Goal: Check status: Check status

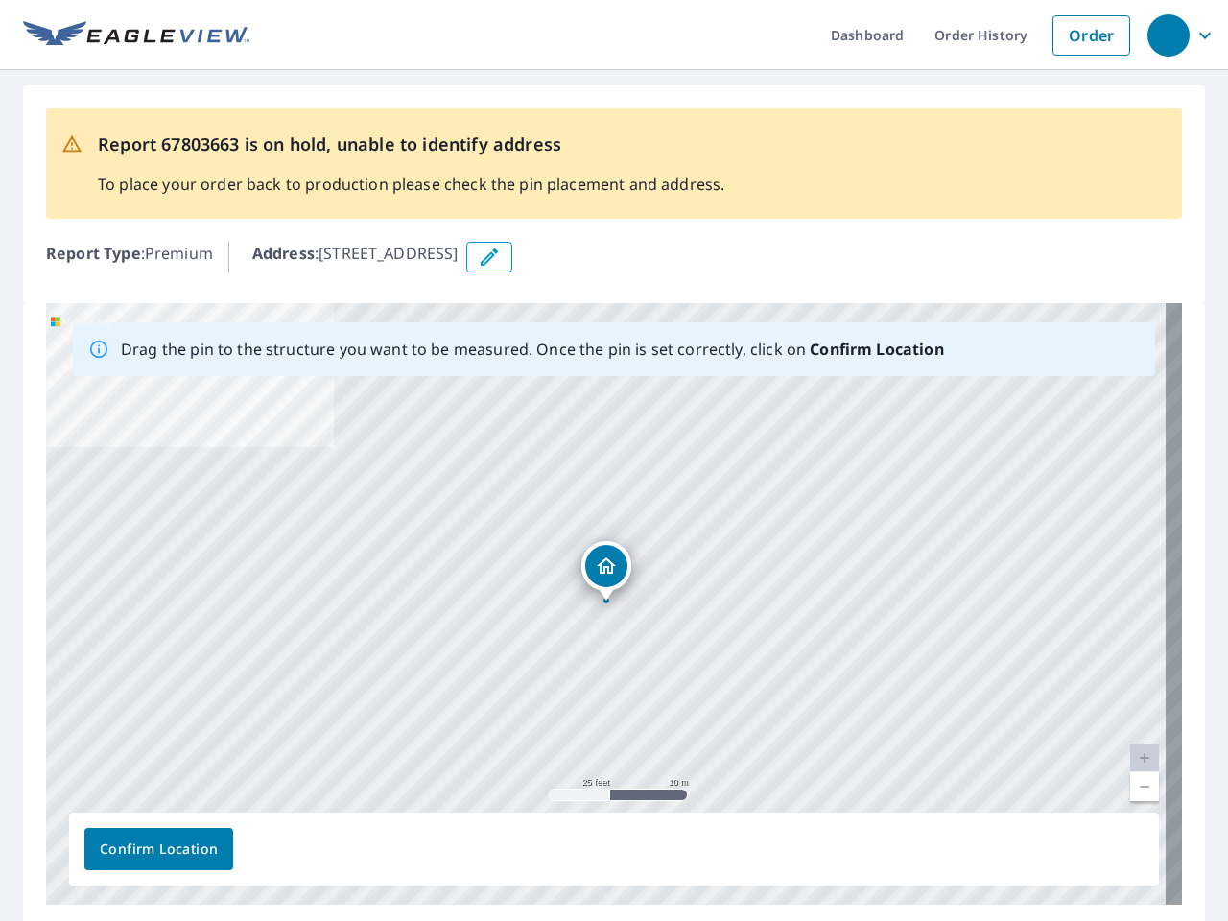
click at [614, 461] on div "[STREET_ADDRESS]" at bounding box center [614, 604] width 1136 height 602
click at [1168, 35] on div "button" at bounding box center [1169, 35] width 42 height 42
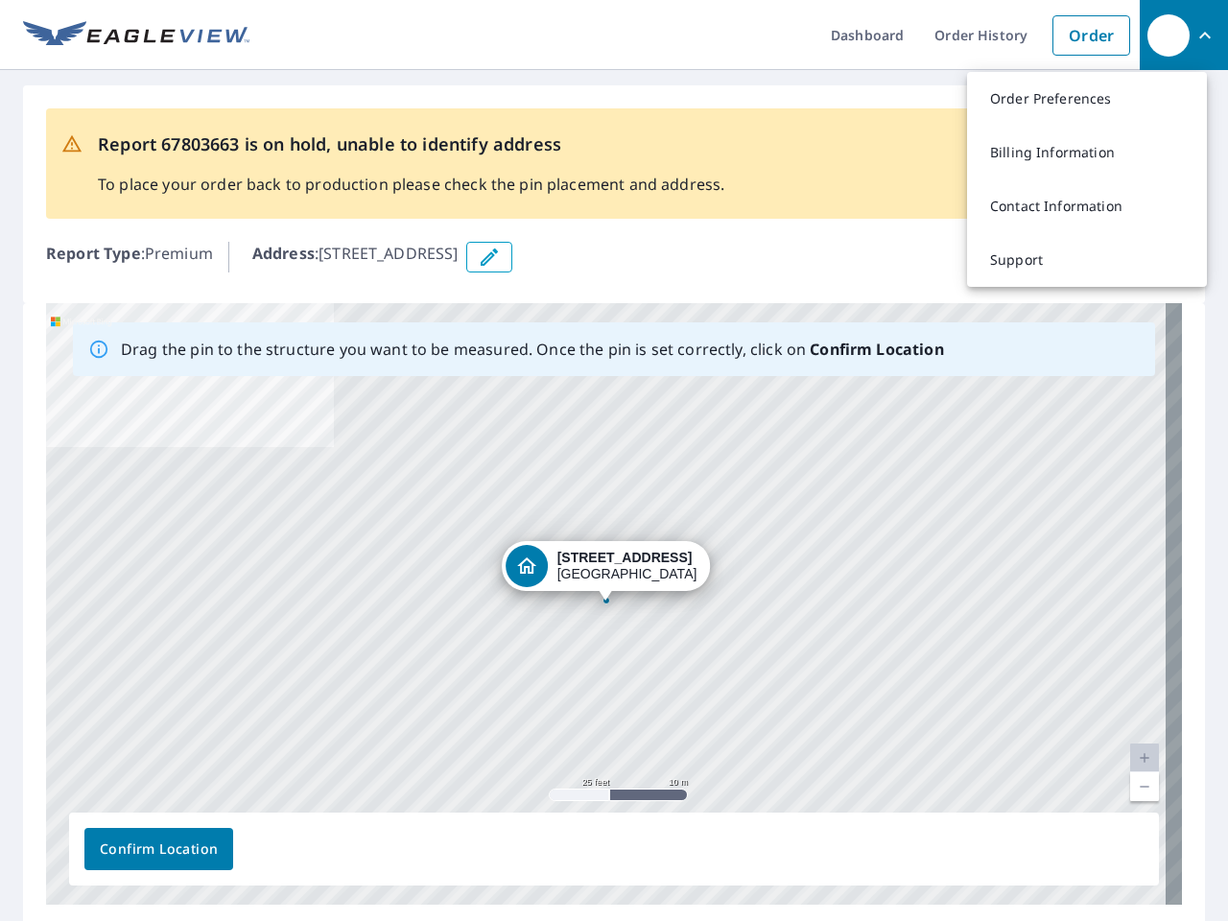
click at [501, 257] on icon "button" at bounding box center [489, 257] width 23 height 23
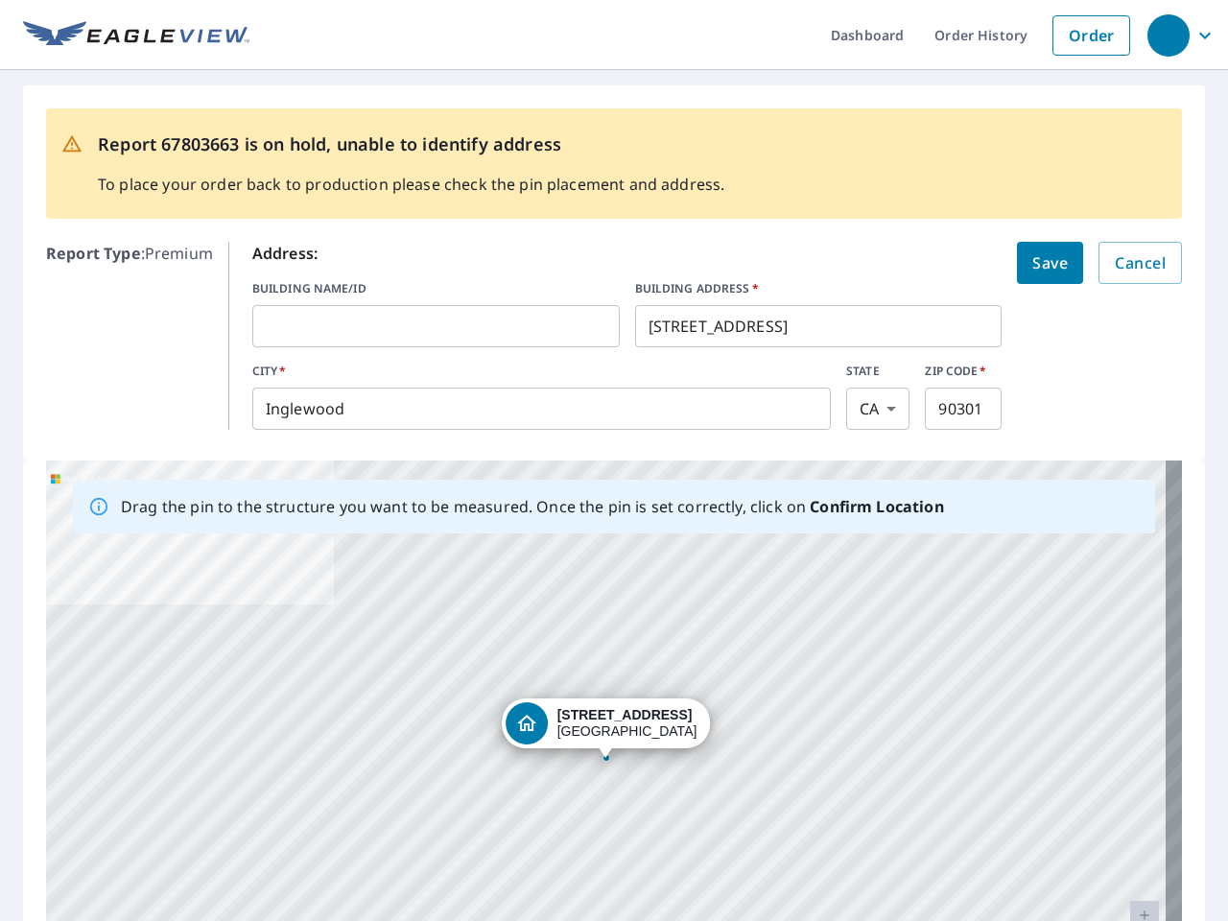
click at [605, 604] on div "[STREET_ADDRESS]" at bounding box center [614, 762] width 1136 height 602
click at [1128, 758] on div "[STREET_ADDRESS]" at bounding box center [614, 762] width 1136 height 602
click at [1128, 787] on div "[STREET_ADDRESS]" at bounding box center [614, 762] width 1136 height 602
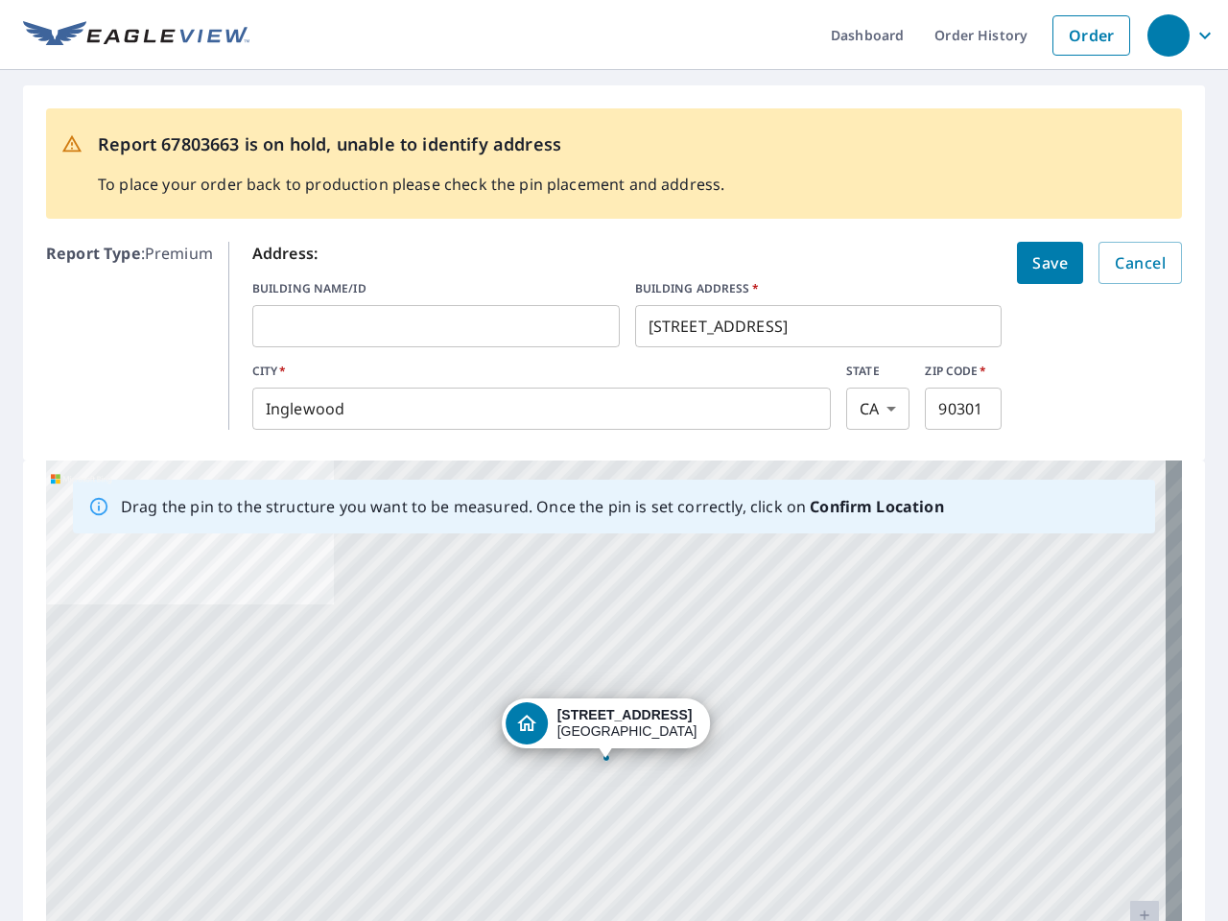
click at [158, 849] on div "[STREET_ADDRESS]" at bounding box center [614, 762] width 1136 height 602
